Goal: Information Seeking & Learning: Learn about a topic

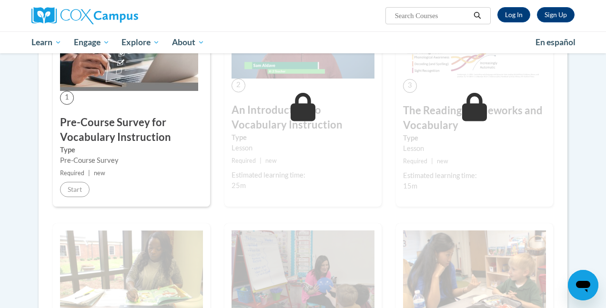
scroll to position [250, 0]
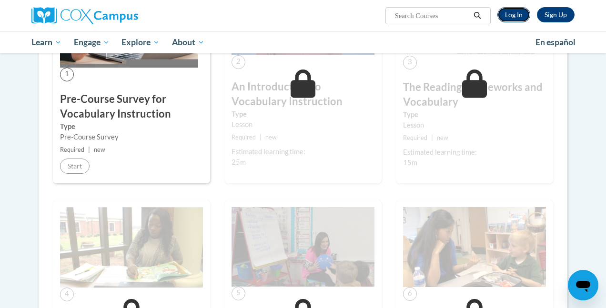
click at [512, 11] on link "Log In" at bounding box center [513, 14] width 33 height 15
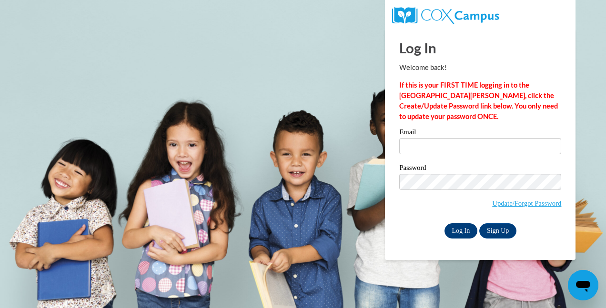
type input "[EMAIL_ADDRESS][DOMAIN_NAME]"
click at [459, 231] on input "Log In" at bounding box center [460, 230] width 33 height 15
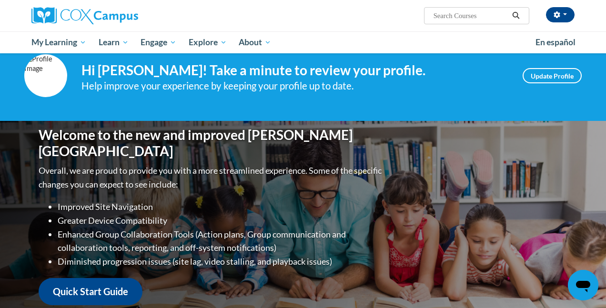
scroll to position [45, 0]
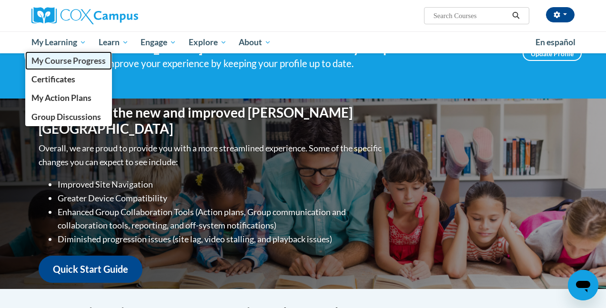
click at [87, 60] on span "My Course Progress" at bounding box center [68, 61] width 74 height 10
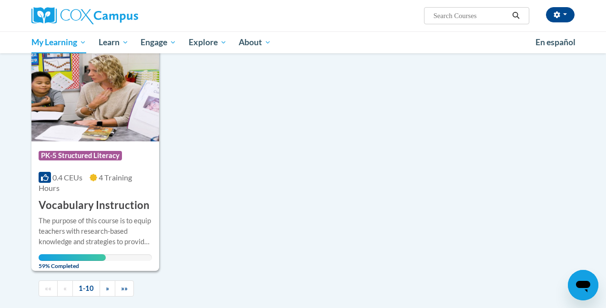
scroll to position [916, 0]
click at [104, 206] on h3 "Vocabulary Instruction" at bounding box center [94, 205] width 111 height 15
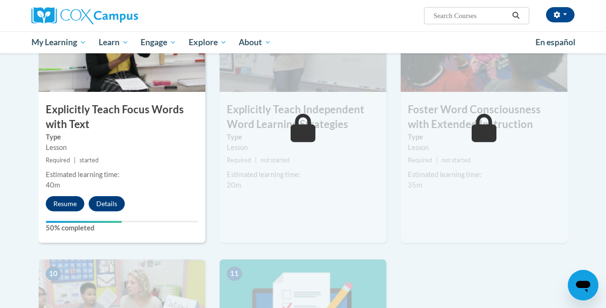
scroll to position [778, 0]
click at [56, 206] on button "Resume" at bounding box center [65, 203] width 39 height 15
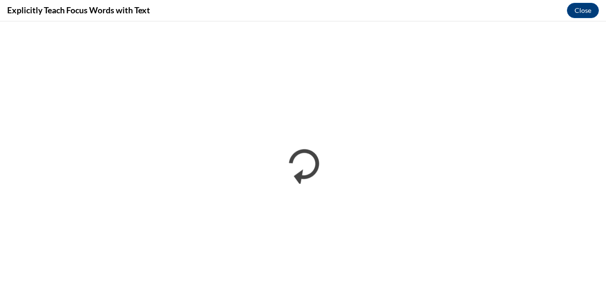
scroll to position [0, 0]
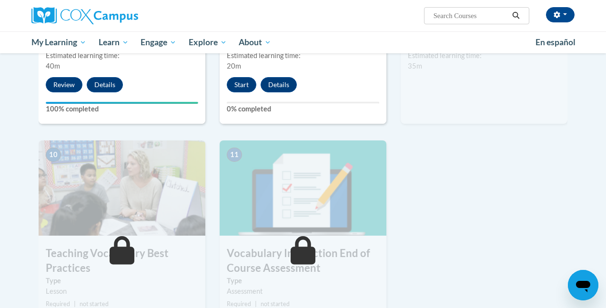
scroll to position [897, 0]
click at [241, 83] on button "Start" at bounding box center [242, 84] width 30 height 15
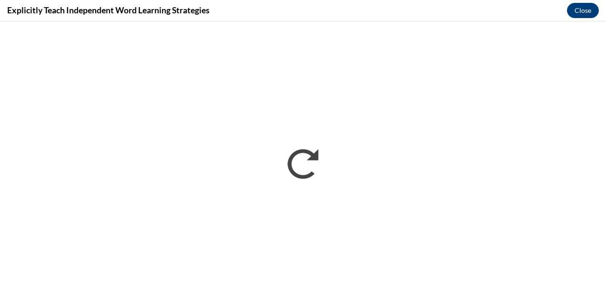
scroll to position [0, 0]
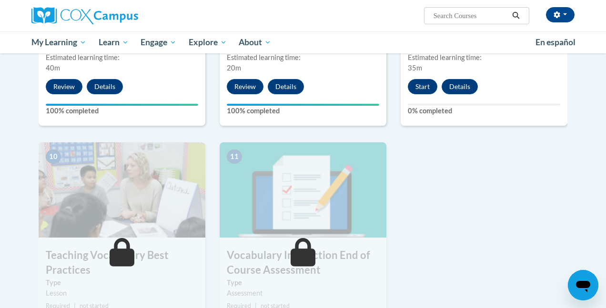
scroll to position [893, 0]
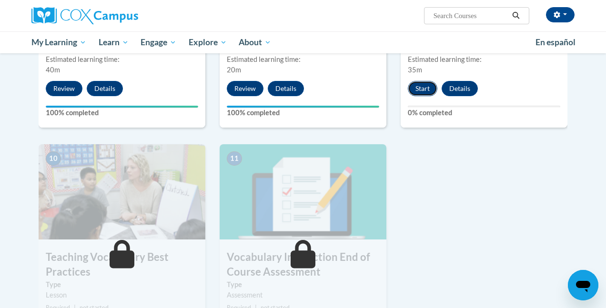
click at [417, 91] on button "Start" at bounding box center [423, 88] width 30 height 15
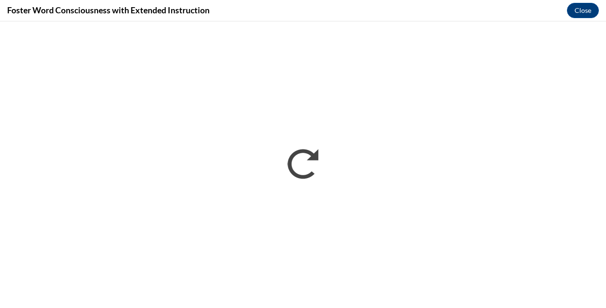
scroll to position [0, 0]
